Goal: Task Accomplishment & Management: Manage account settings

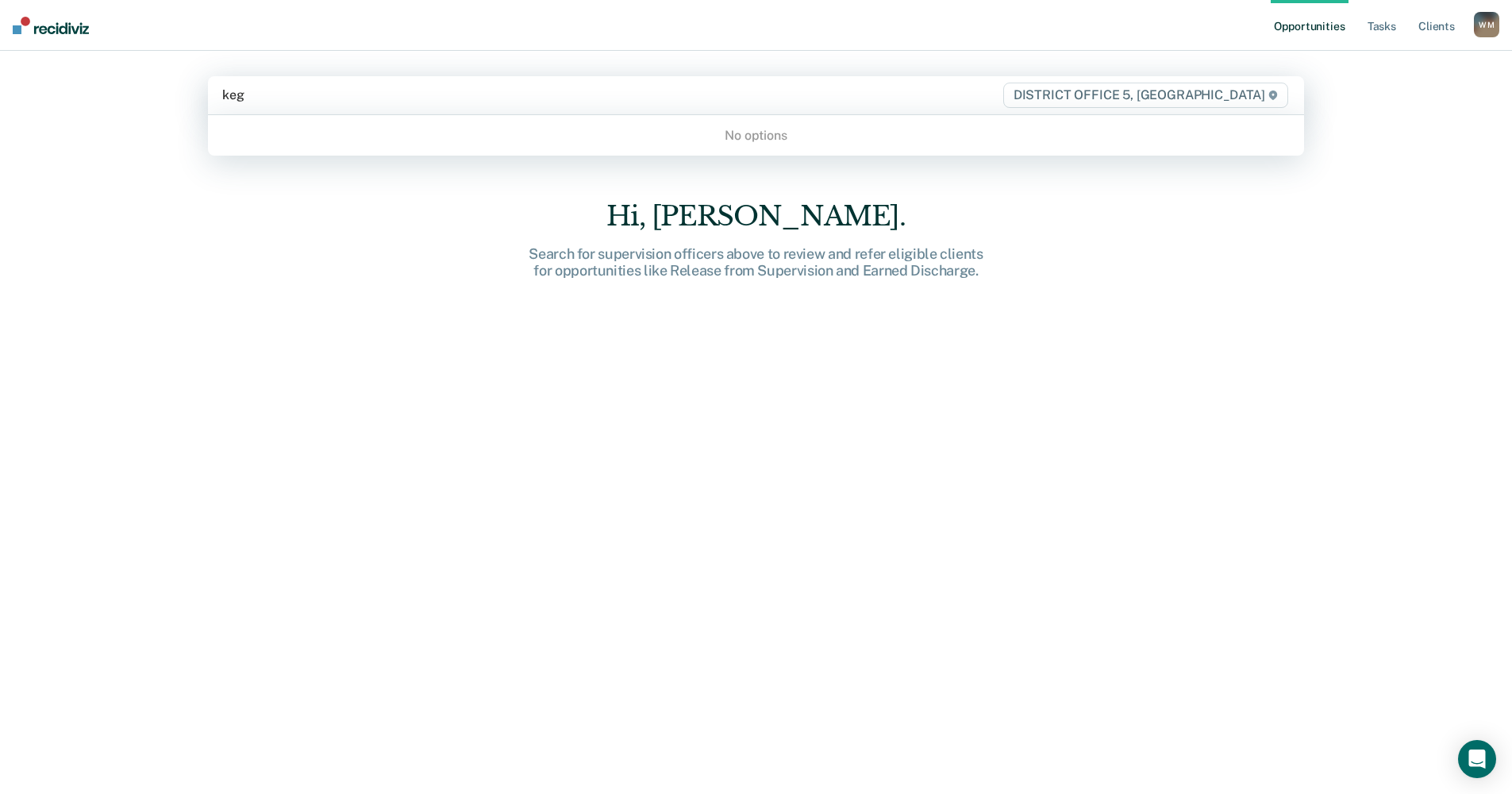
type input "ke"
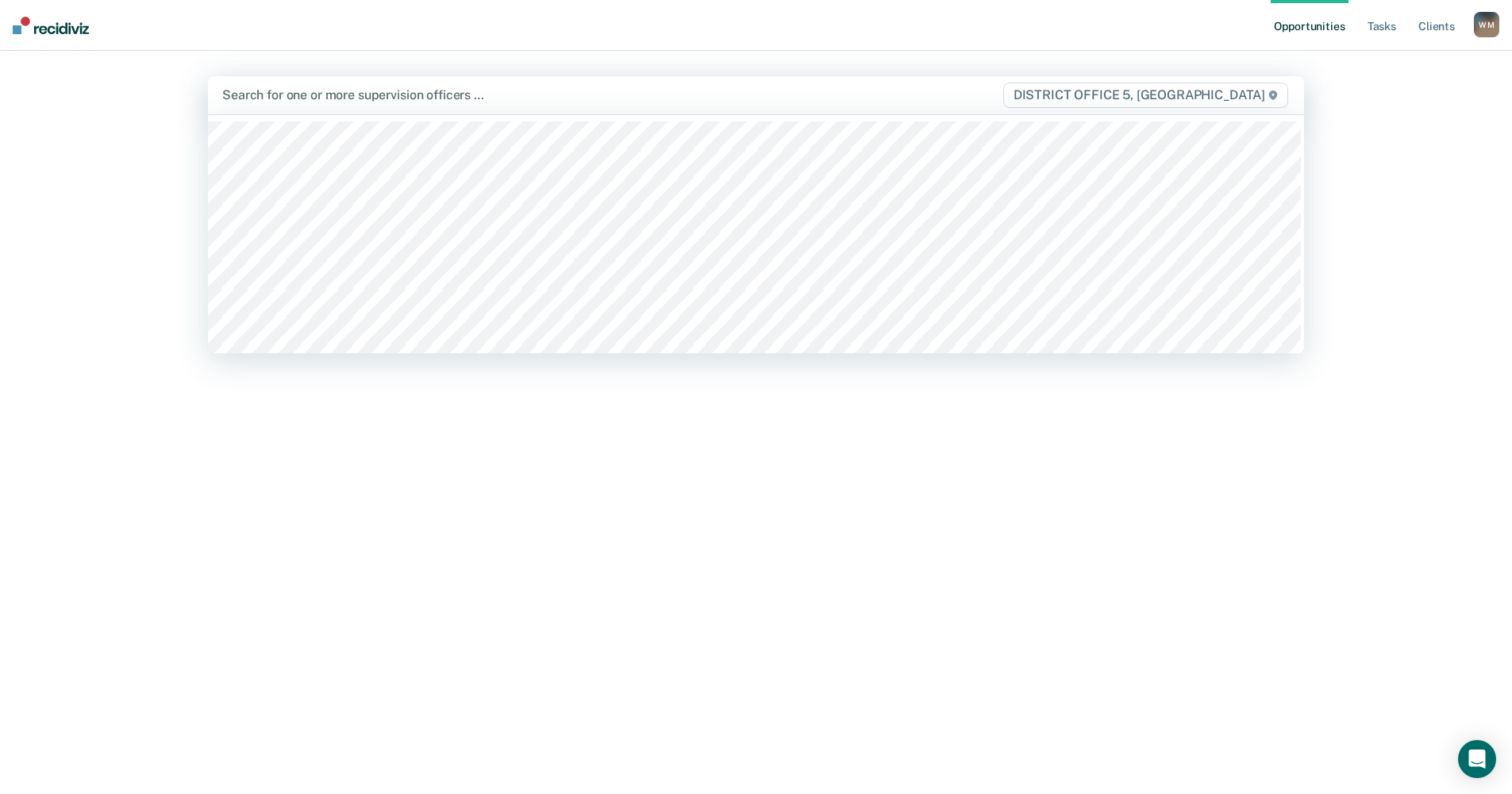
click at [312, 95] on div at bounding box center [595, 94] width 746 height 18
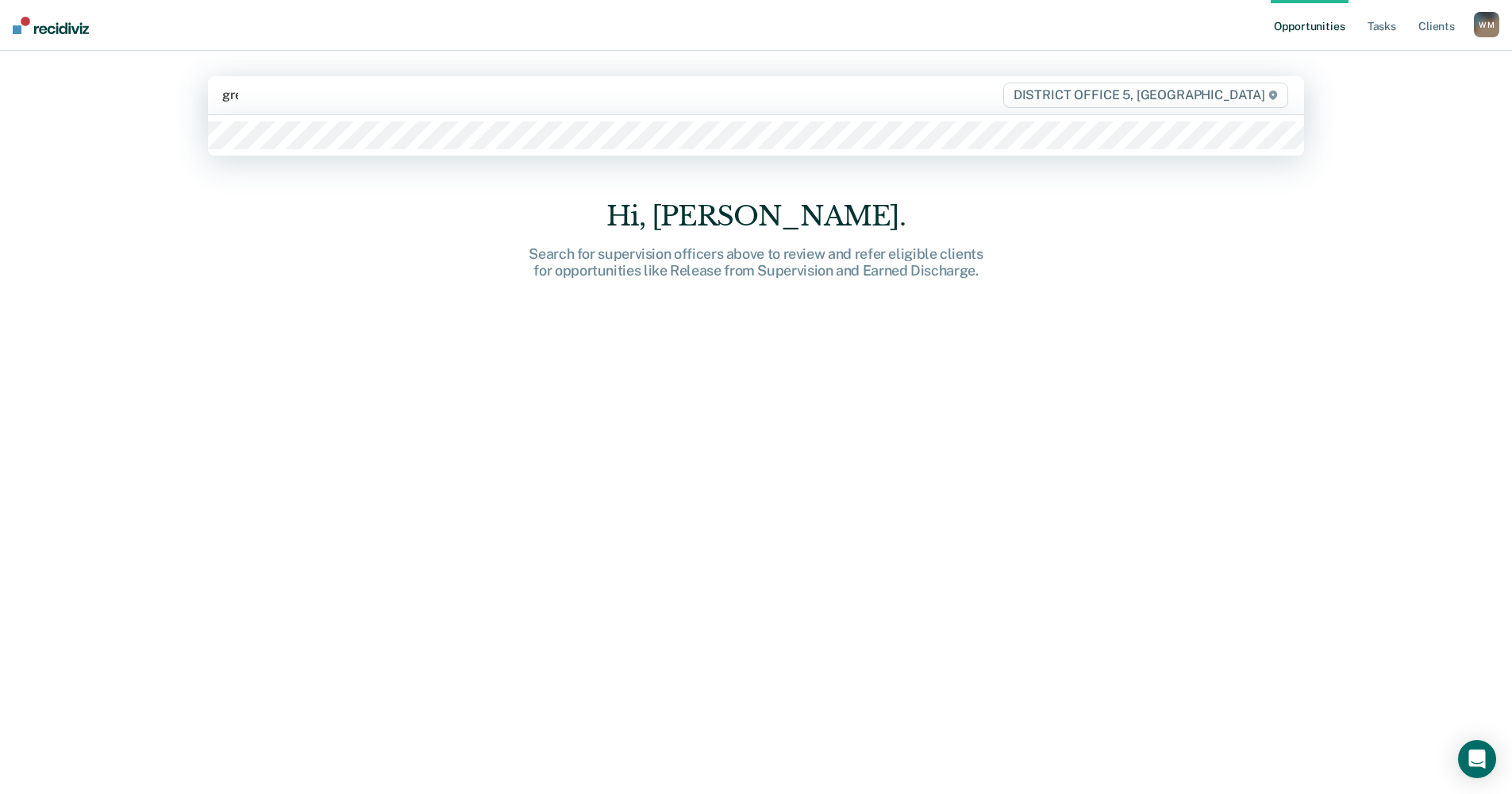
type input "gree"
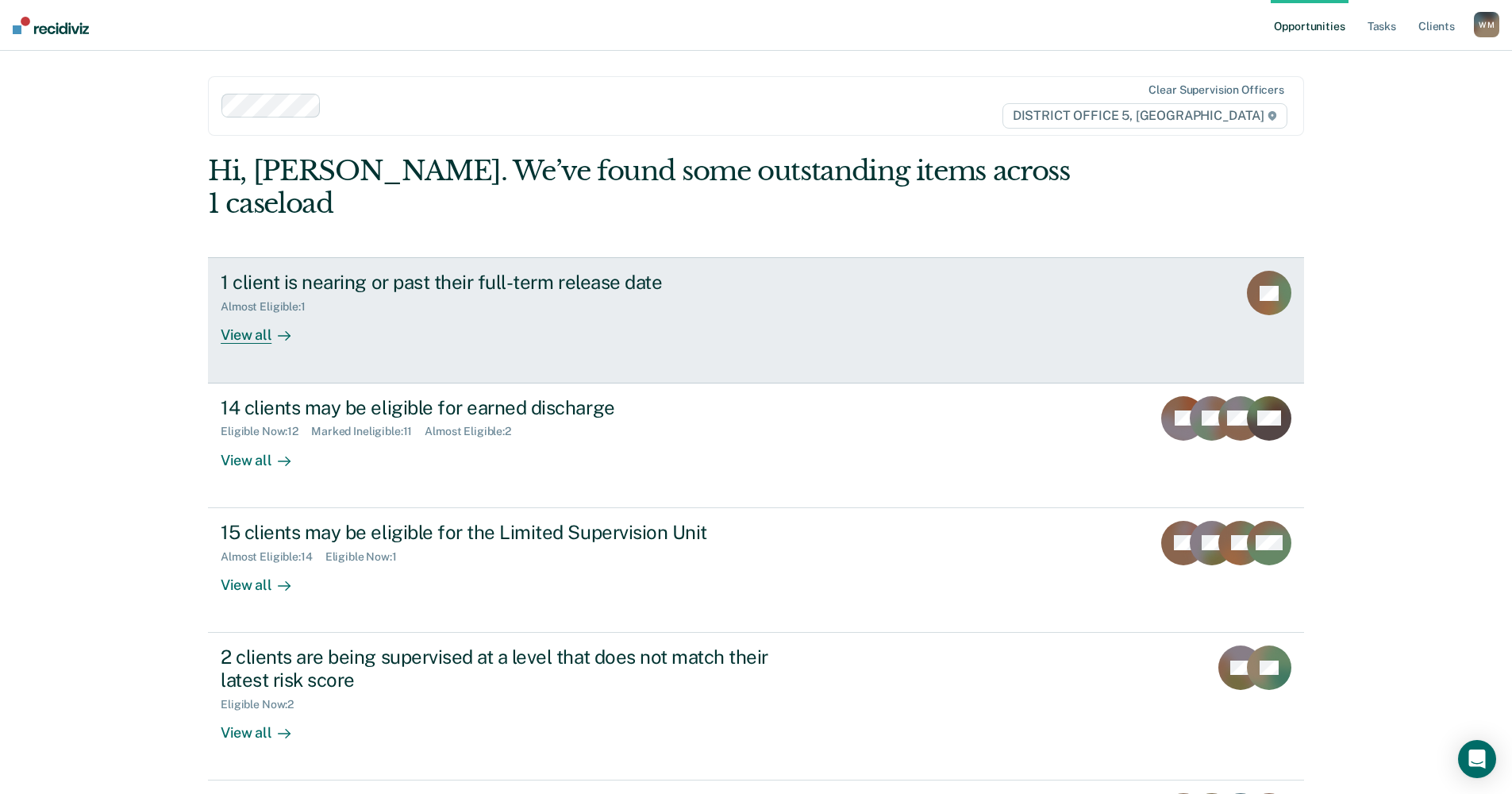
click at [237, 314] on div "View all" at bounding box center [265, 329] width 89 height 31
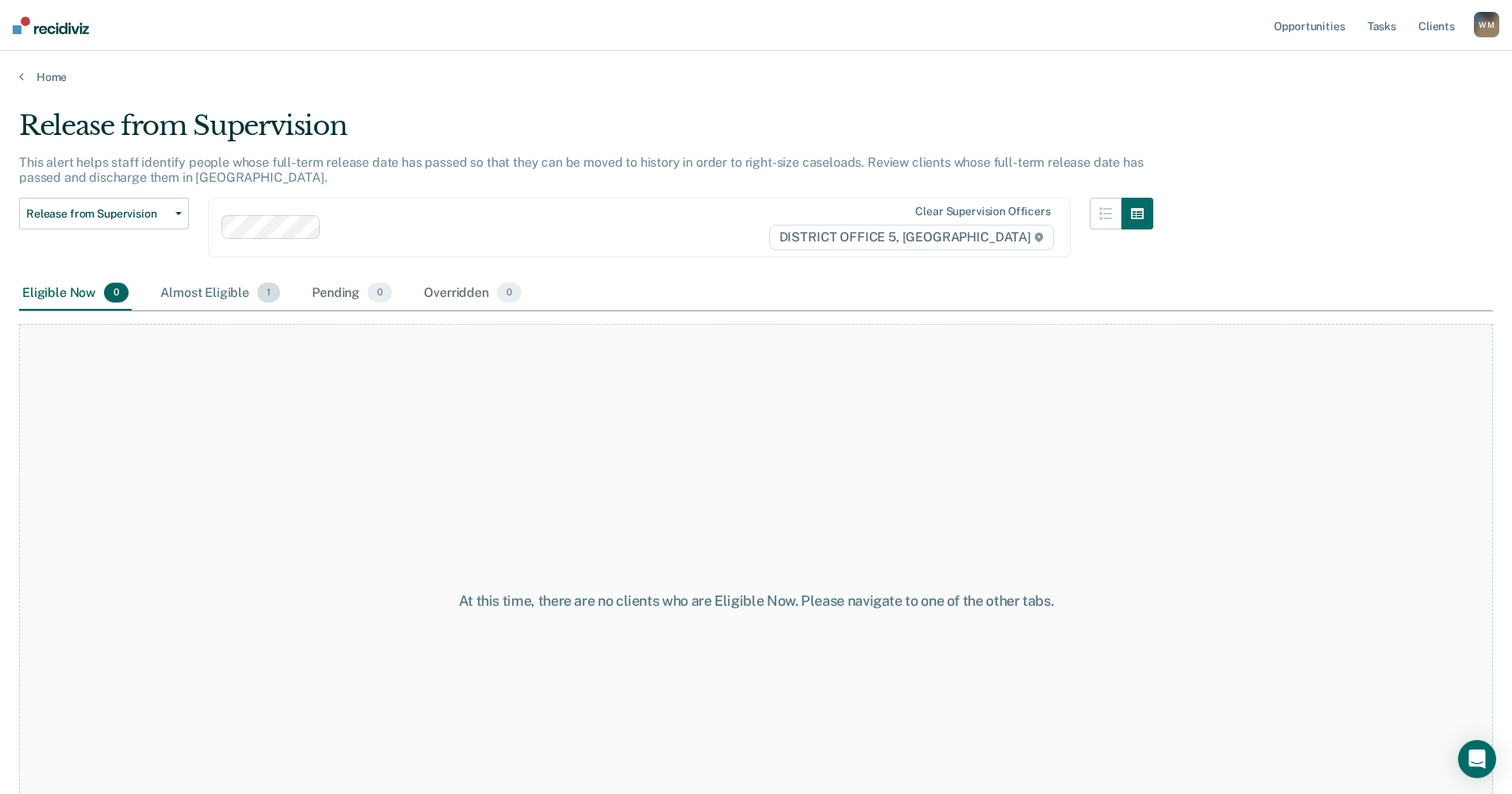
click at [226, 291] on div "Almost Eligible 1" at bounding box center [220, 293] width 126 height 35
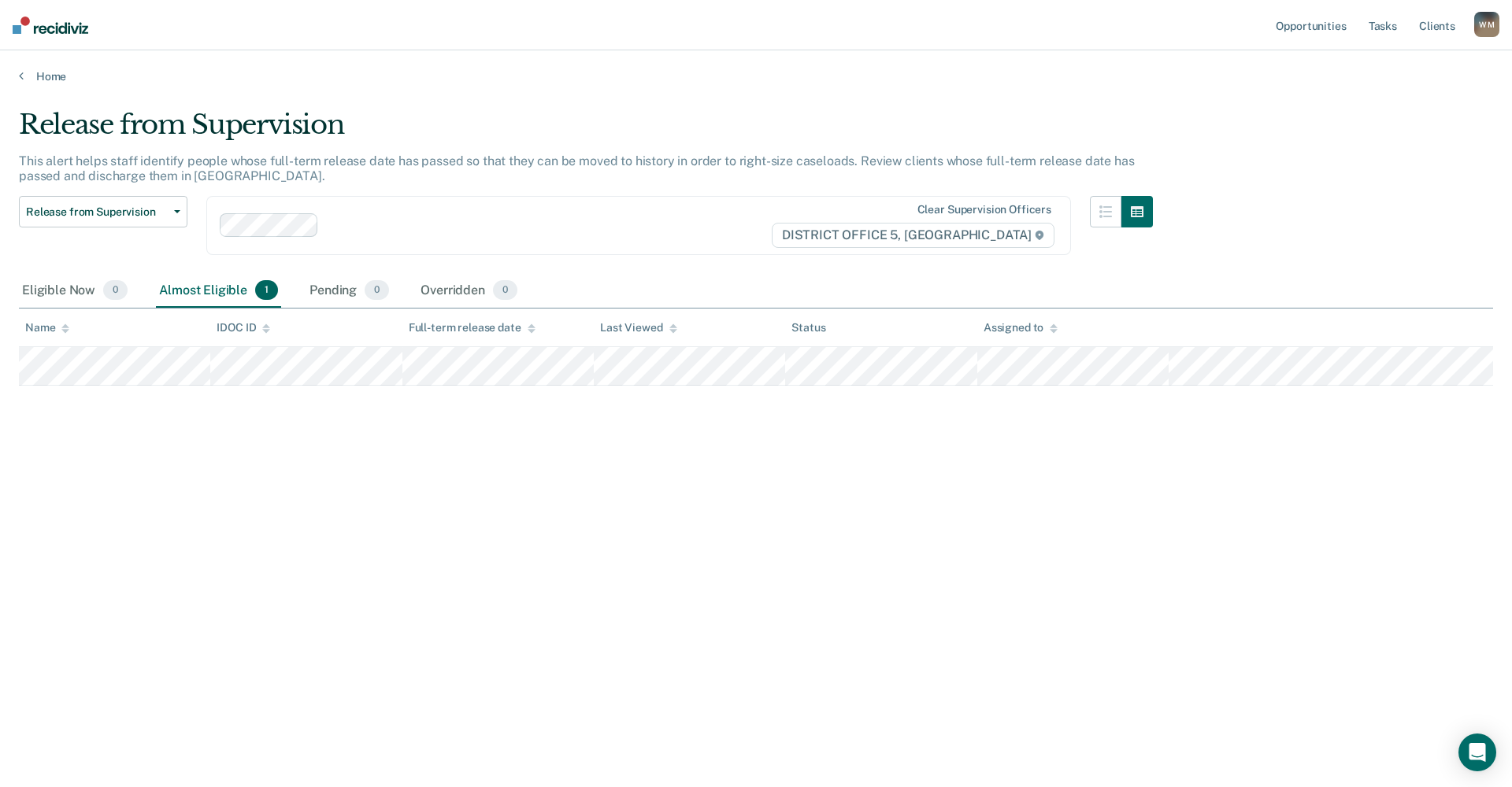
click at [18, 79] on div "Home" at bounding box center [756, 66] width 1512 height 33
click at [17, 74] on div "Home" at bounding box center [756, 66] width 1512 height 33
click at [506, 515] on div "Release from Supervision This alert helps staff identify people whose full-term…" at bounding box center [755, 388] width 1474 height 560
click at [506, 510] on div "Release from Supervision This alert helps staff identify people whose full-term…" at bounding box center [755, 388] width 1474 height 560
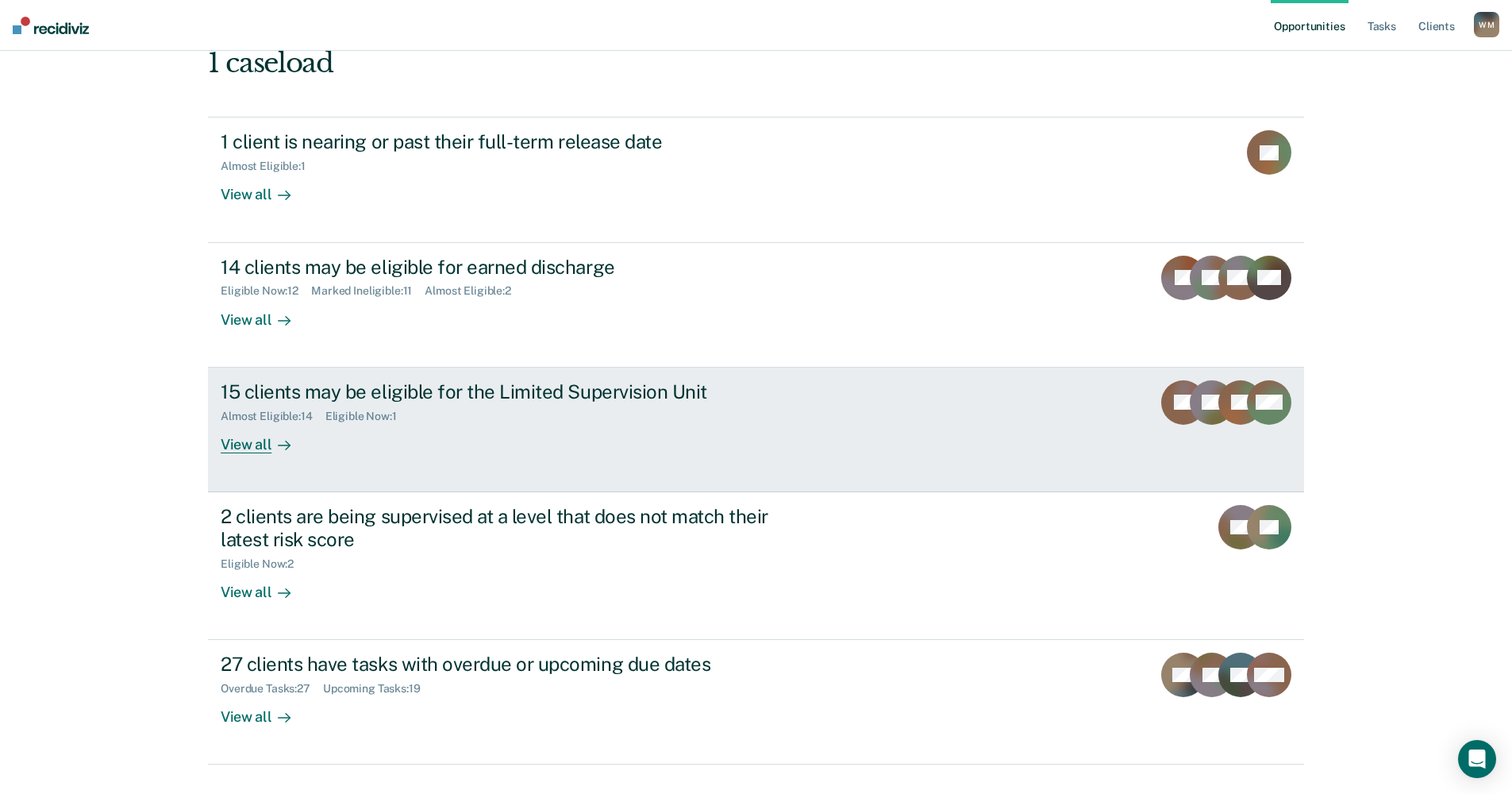
scroll to position [142, 0]
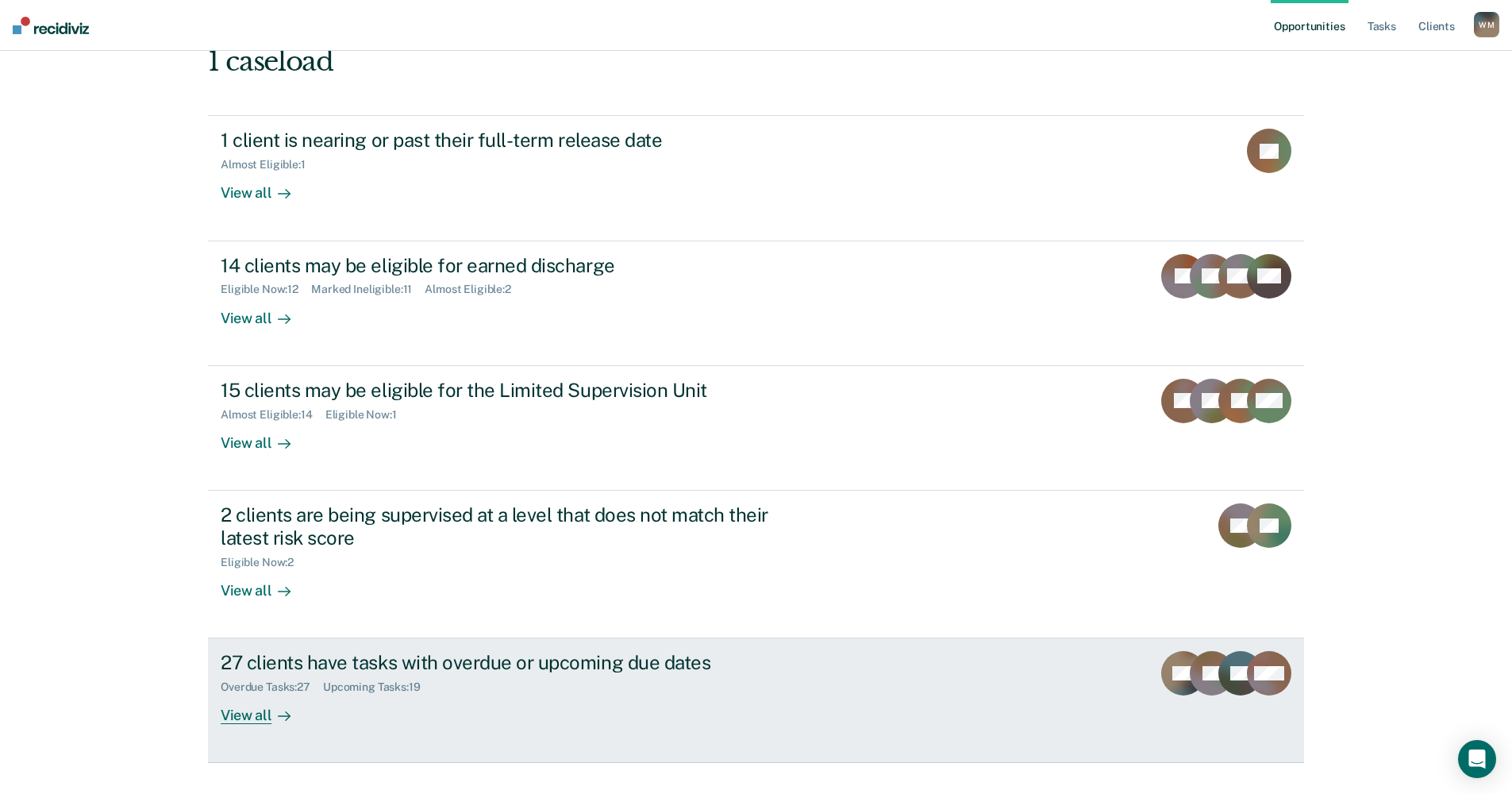
click at [267, 680] on div "Overdue Tasks : 27" at bounding box center [272, 687] width 103 height 14
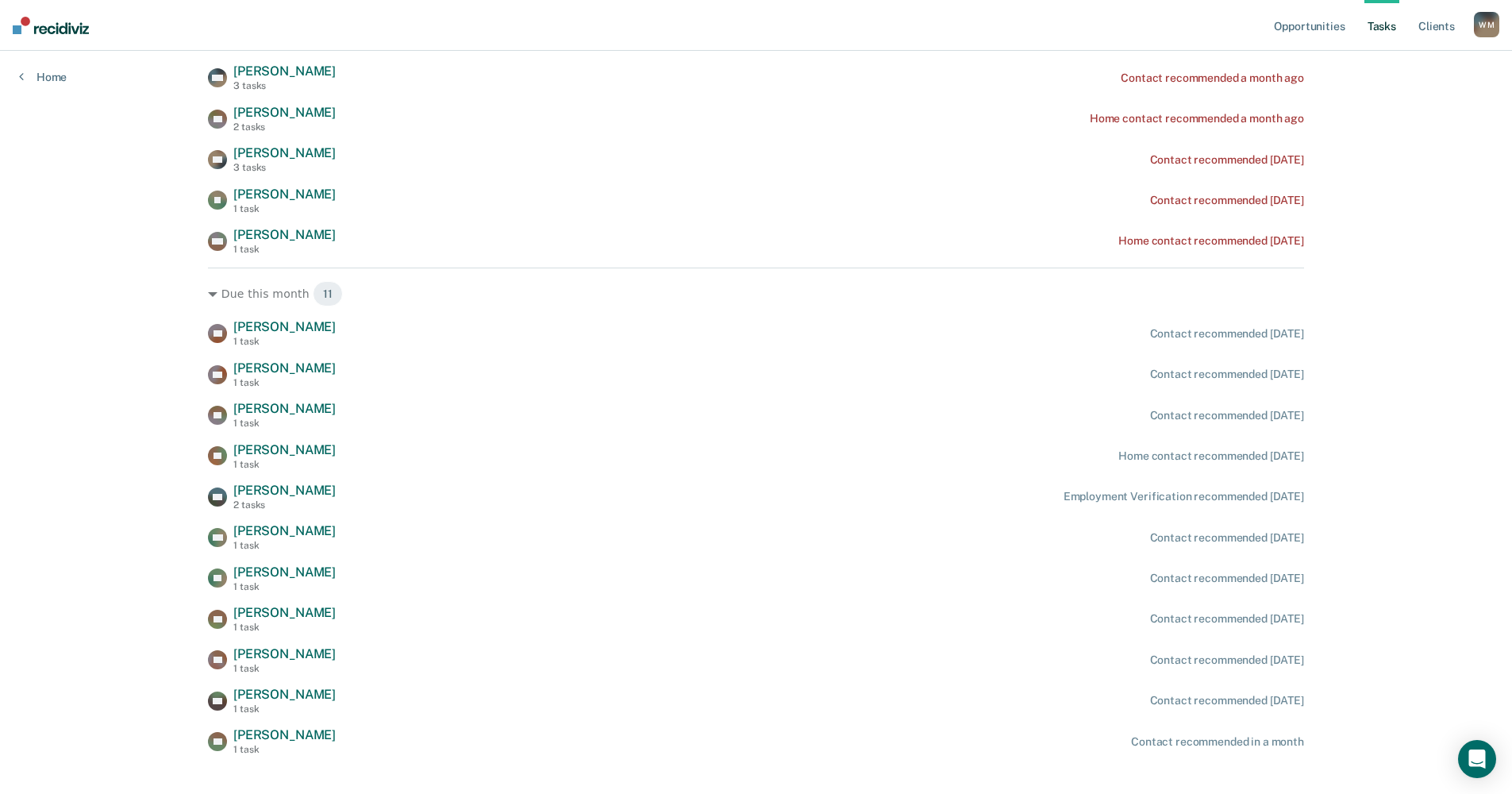
scroll to position [745, 0]
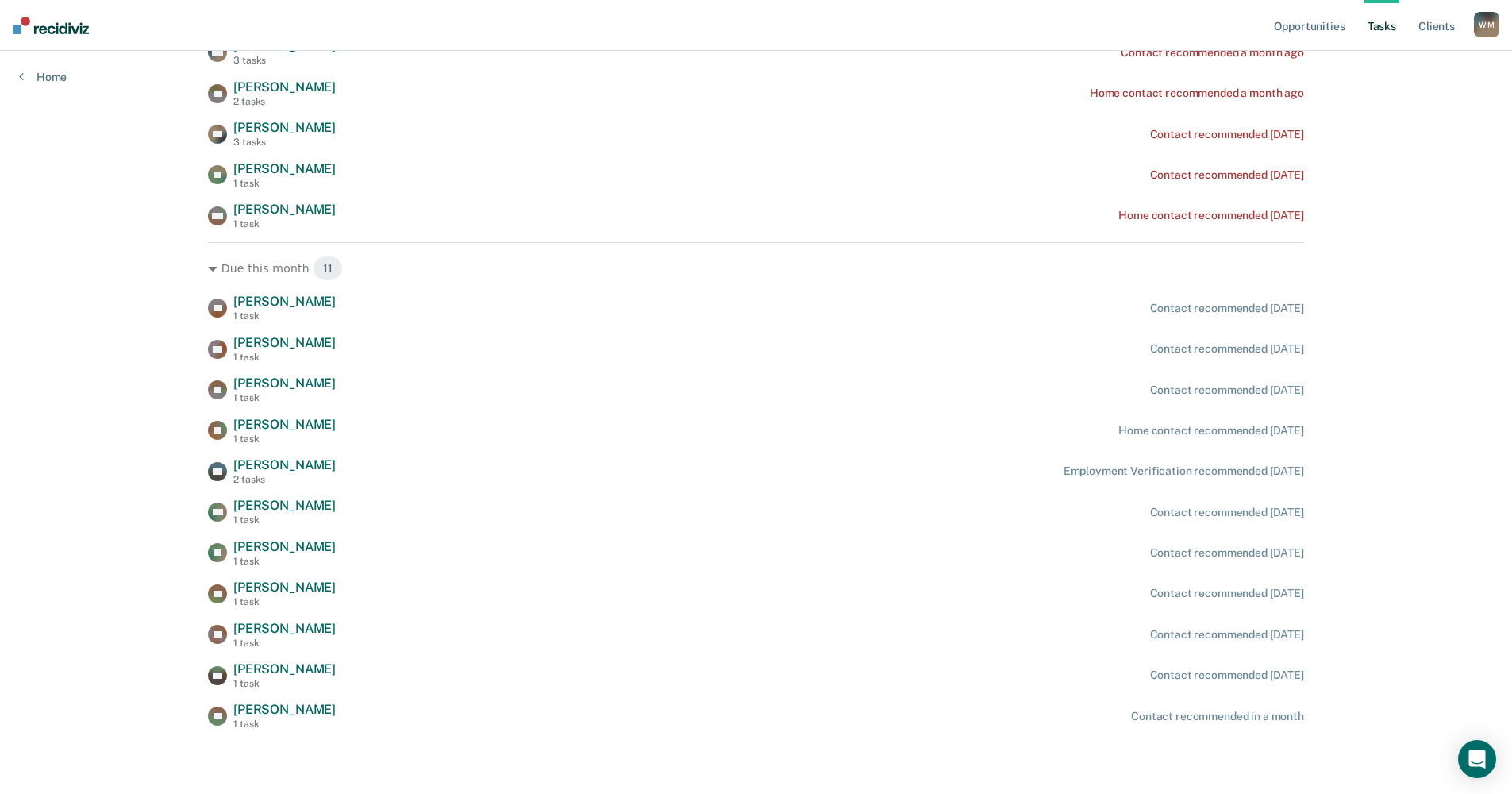
click at [601, 741] on main "Clear supervision officers DISTRICT OFFICE 5, TWIN FALLS Tasks The clients belo…" at bounding box center [756, 30] width 1134 height 1450
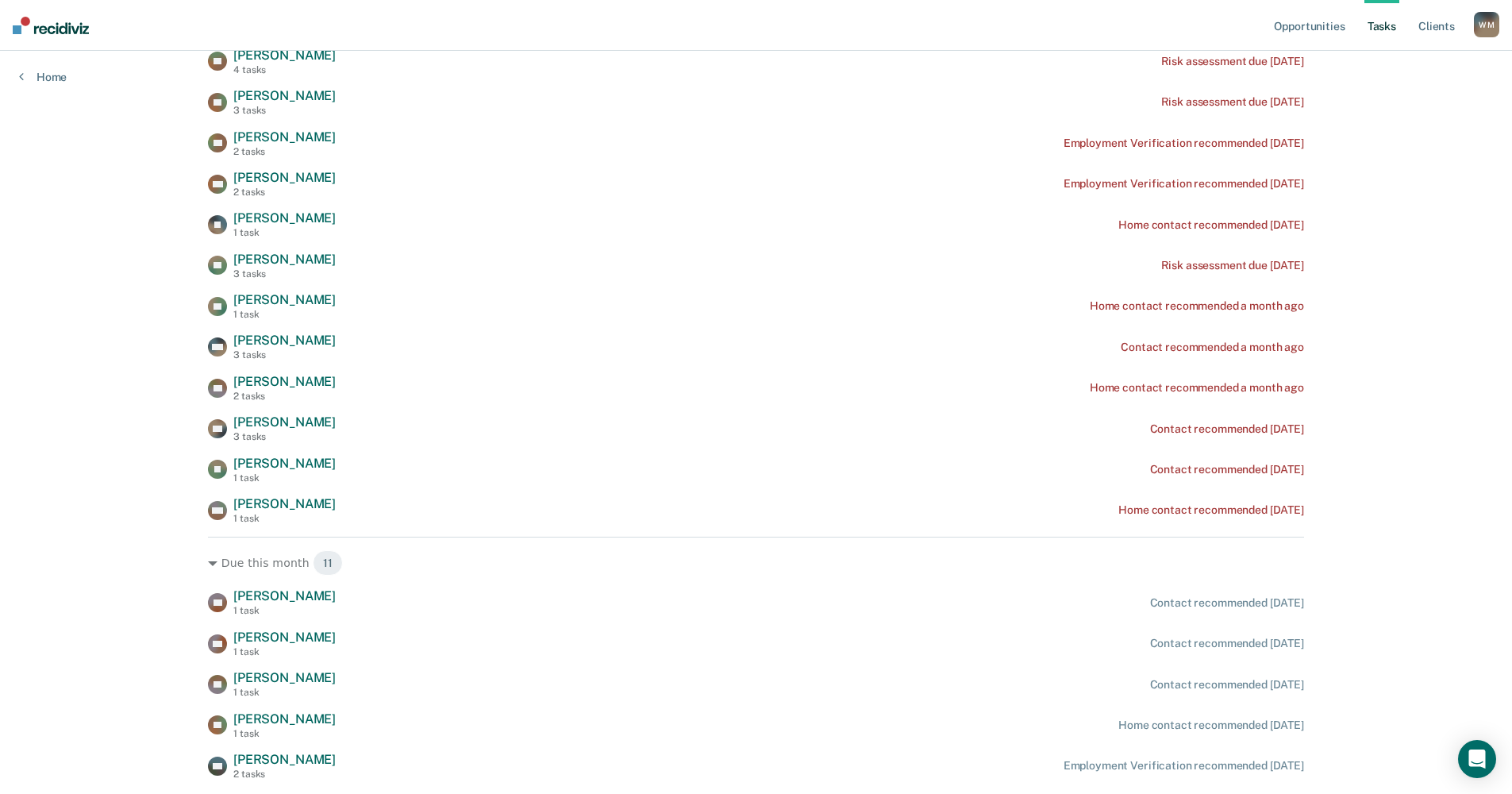
drag, startPoint x: 837, startPoint y: 17, endPoint x: 1437, endPoint y: -26, distance: 601.5
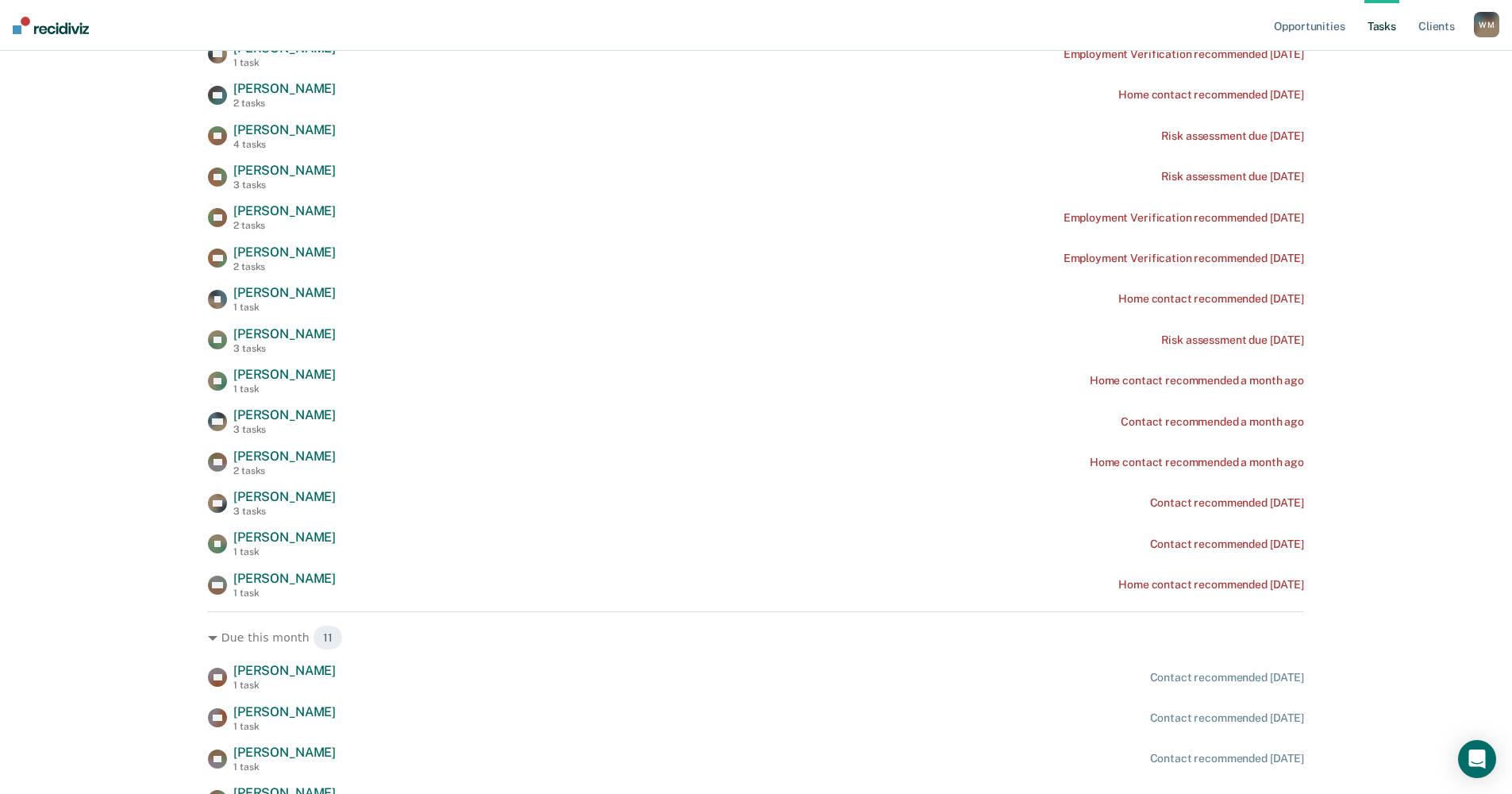
scroll to position [0, 0]
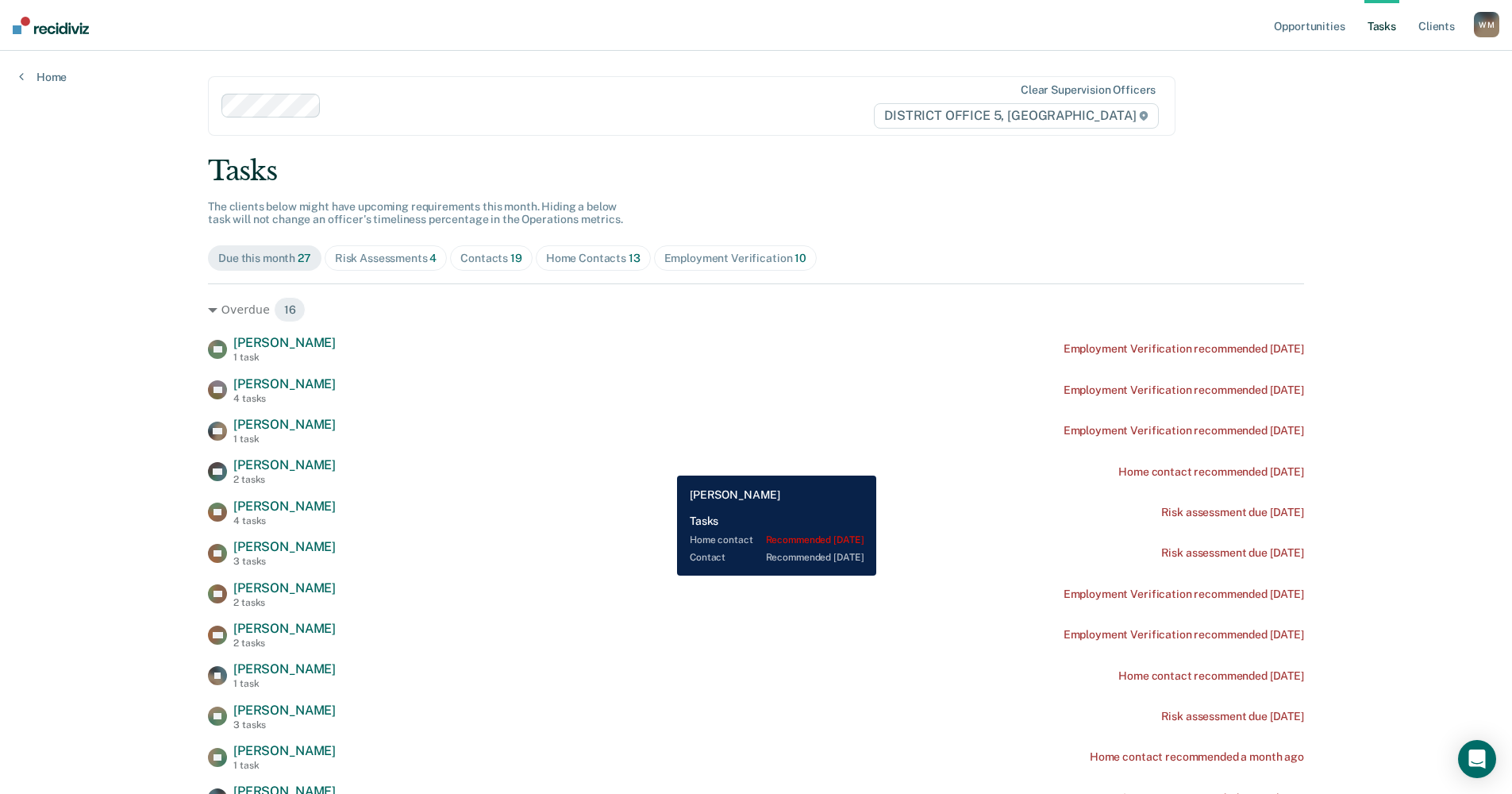
click at [658, 468] on div "KO [PERSON_NAME] 2 tasks Home contact recommended [DATE]" at bounding box center [755, 471] width 1096 height 28
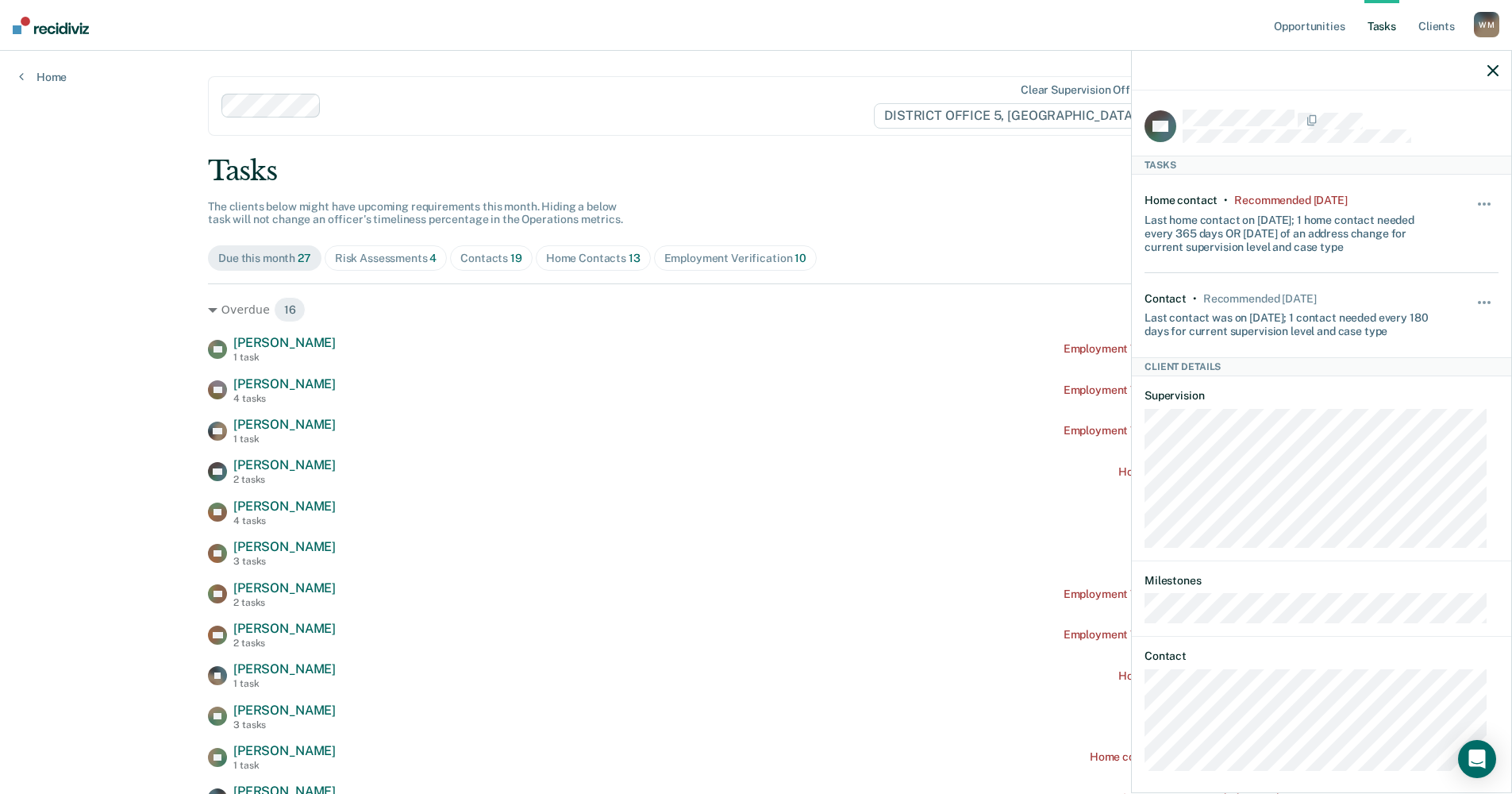
click at [1481, 67] on div at bounding box center [1322, 70] width 379 height 39
click at [1490, 68] on icon "button" at bounding box center [1492, 70] width 11 height 11
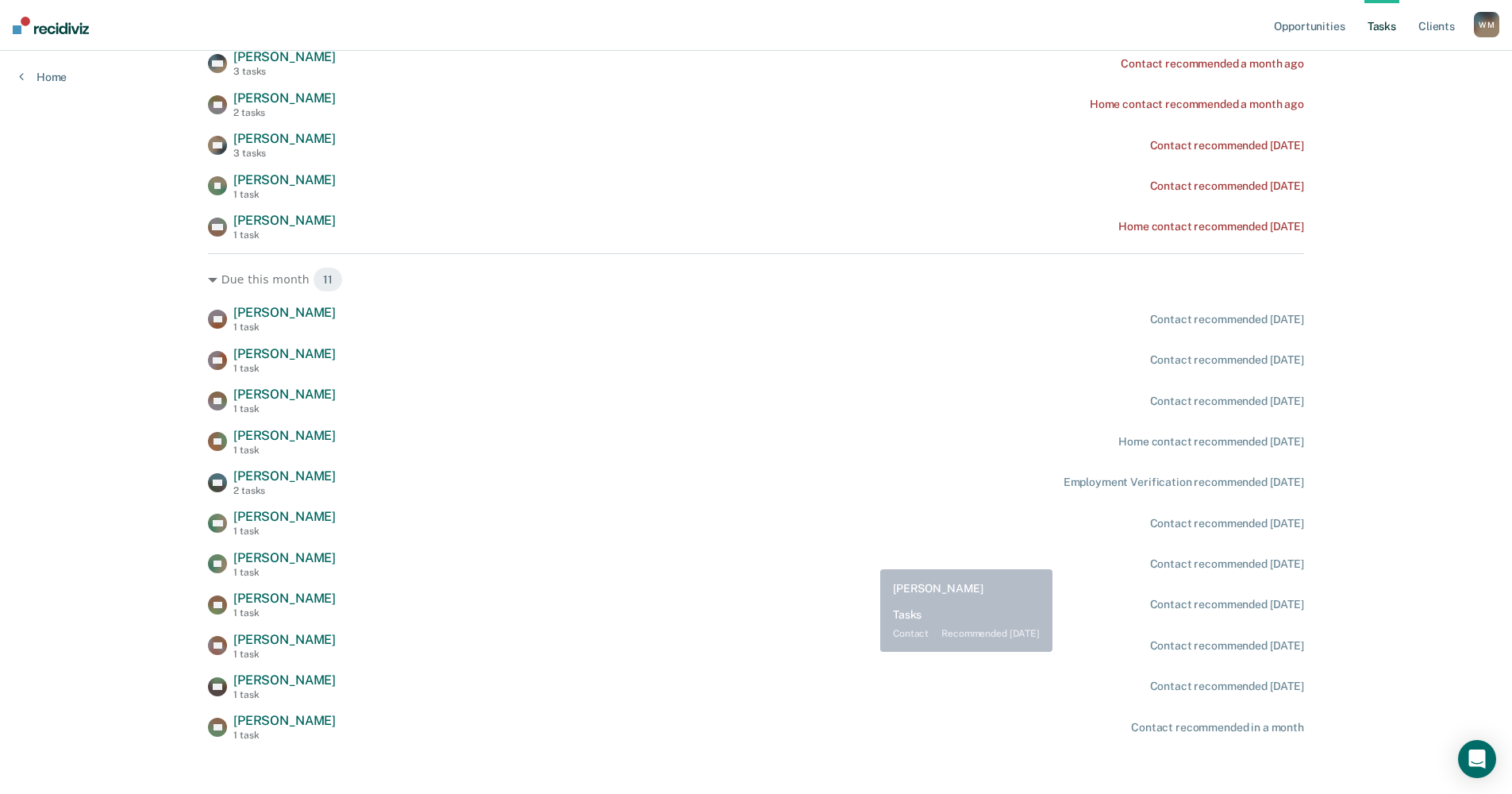
scroll to position [745, 0]
